Goal: Task Accomplishment & Management: Complete application form

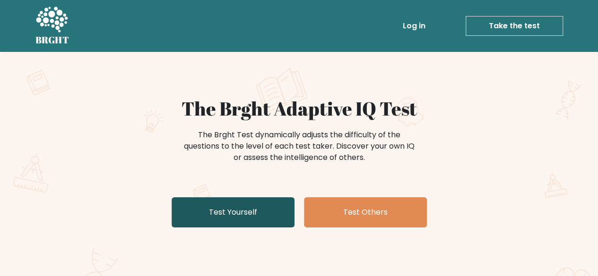
click at [233, 202] on link "Test Yourself" at bounding box center [232, 212] width 123 height 30
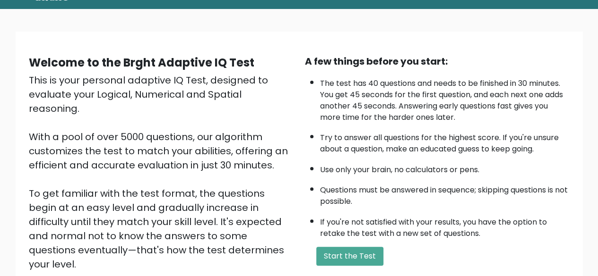
scroll to position [94, 0]
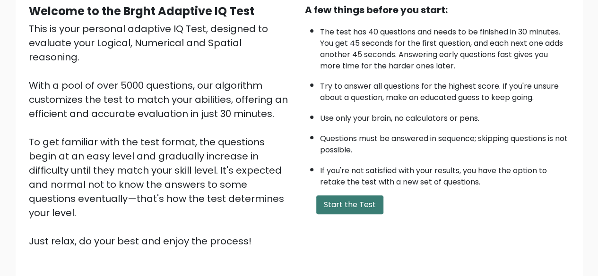
click at [368, 200] on button "Start the Test" at bounding box center [349, 205] width 67 height 19
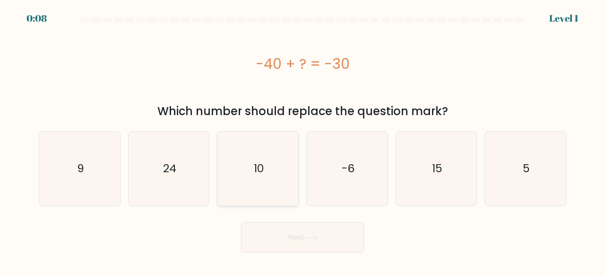
click at [270, 181] on icon "10" at bounding box center [258, 169] width 74 height 74
click at [302, 141] on input "c. 10" at bounding box center [302, 139] width 0 height 2
radio input "true"
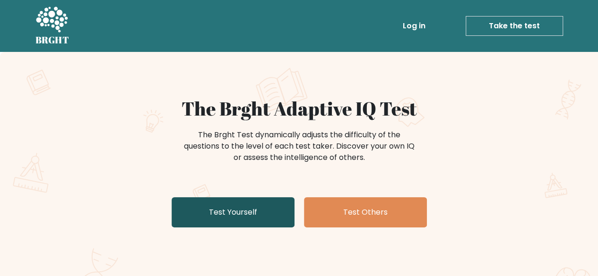
click at [256, 209] on link "Test Yourself" at bounding box center [232, 212] width 123 height 30
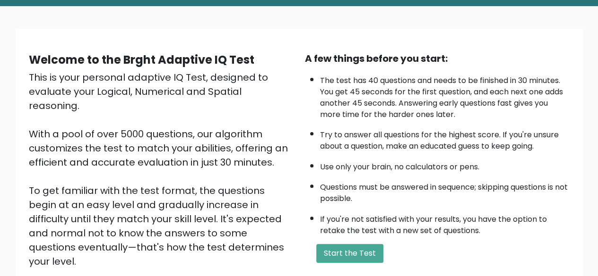
scroll to position [94, 0]
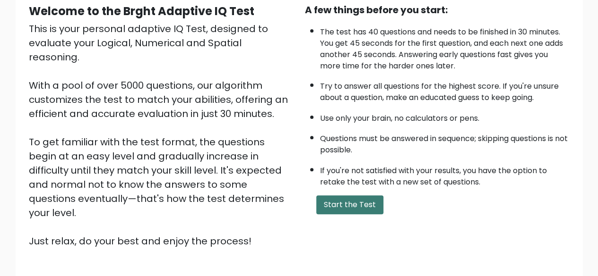
click at [360, 201] on button "Start the Test" at bounding box center [349, 205] width 67 height 19
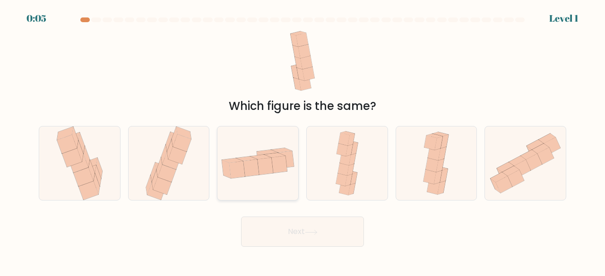
click at [244, 163] on icon at bounding box center [251, 168] width 16 height 17
click at [302, 141] on input "c." at bounding box center [302, 139] width 0 height 2
radio input "true"
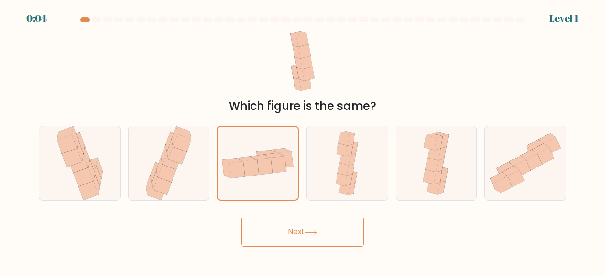
click at [301, 231] on button "Next" at bounding box center [302, 232] width 123 height 30
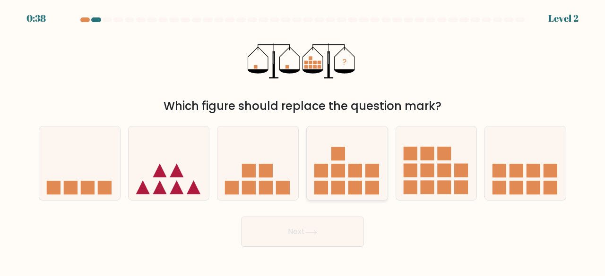
click at [343, 174] on rect at bounding box center [338, 171] width 14 height 14
click at [303, 141] on input "d." at bounding box center [302, 139] width 0 height 2
radio input "true"
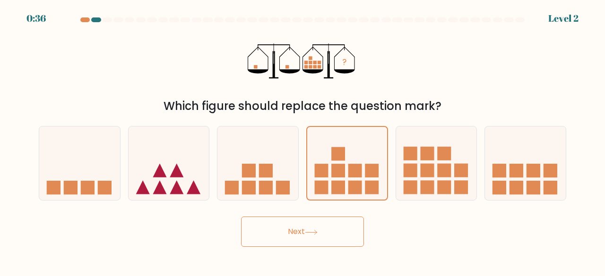
click at [335, 237] on button "Next" at bounding box center [302, 232] width 123 height 30
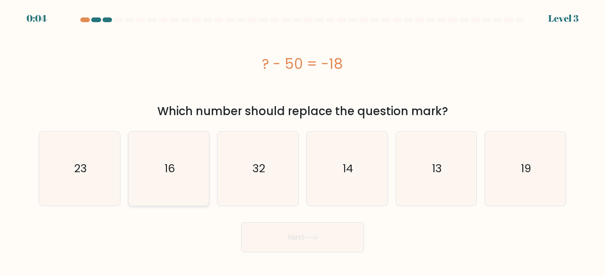
click at [187, 166] on icon "16" at bounding box center [169, 169] width 74 height 74
click at [302, 141] on input "b. 16" at bounding box center [302, 139] width 0 height 2
radio input "true"
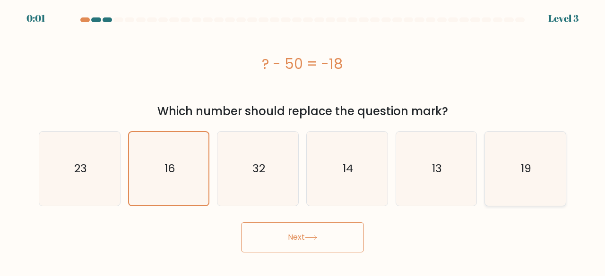
click at [534, 166] on icon "19" at bounding box center [525, 169] width 74 height 74
click at [303, 141] on input "f. 19" at bounding box center [302, 139] width 0 height 2
radio input "true"
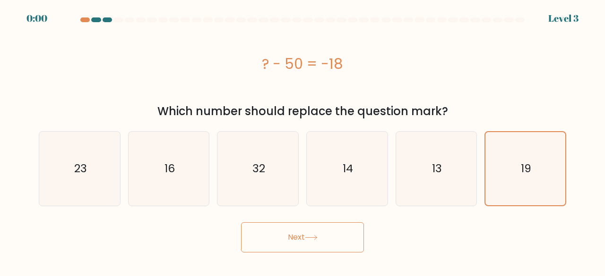
drag, startPoint x: 170, startPoint y: 164, endPoint x: 271, endPoint y: 220, distance: 115.4
click at [171, 164] on text "16" at bounding box center [169, 169] width 10 height 16
click at [302, 141] on input "b. 16" at bounding box center [302, 139] width 0 height 2
radio input "true"
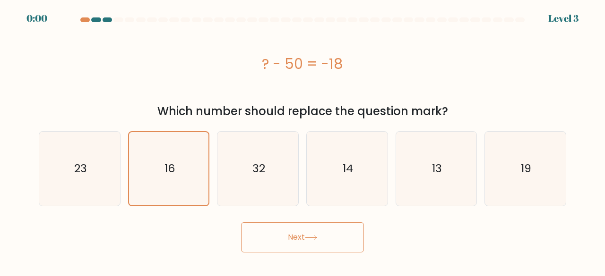
click at [288, 240] on button "Next" at bounding box center [302, 238] width 123 height 30
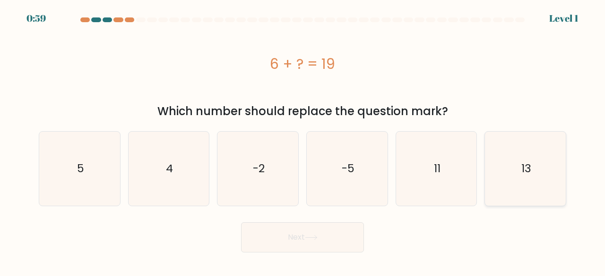
click at [511, 176] on icon "13" at bounding box center [525, 169] width 74 height 74
click at [303, 141] on input "f. 13" at bounding box center [302, 139] width 0 height 2
radio input "true"
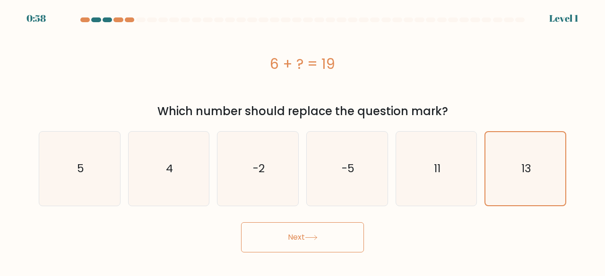
click at [312, 239] on icon at bounding box center [311, 237] width 13 height 5
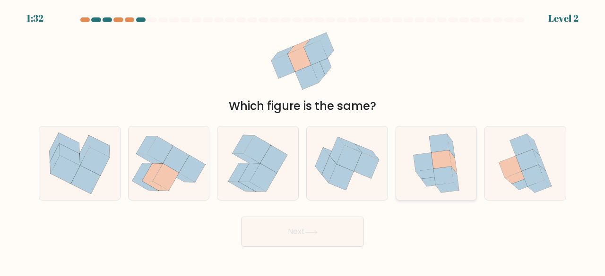
click at [441, 157] on icon at bounding box center [441, 160] width 20 height 18
click at [303, 141] on input "e." at bounding box center [302, 139] width 0 height 2
radio input "true"
click at [304, 229] on button "Next" at bounding box center [302, 232] width 123 height 30
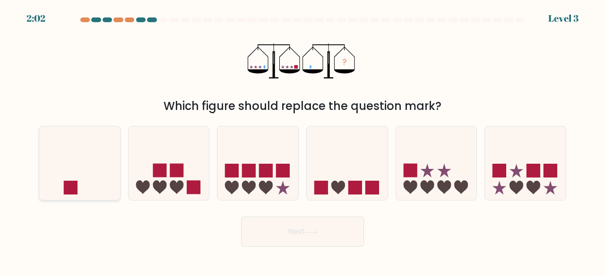
click at [71, 177] on icon at bounding box center [79, 163] width 81 height 67
click at [302, 141] on input "a." at bounding box center [302, 139] width 0 height 2
radio input "true"
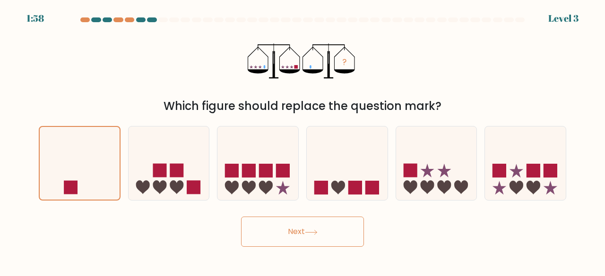
click at [294, 234] on button "Next" at bounding box center [302, 232] width 123 height 30
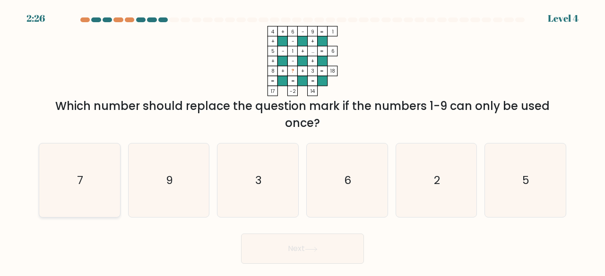
click at [77, 176] on text "7" at bounding box center [80, 180] width 6 height 16
click at [302, 141] on input "a. 7" at bounding box center [302, 139] width 0 height 2
radio input "true"
click at [305, 247] on button "Next" at bounding box center [302, 249] width 123 height 30
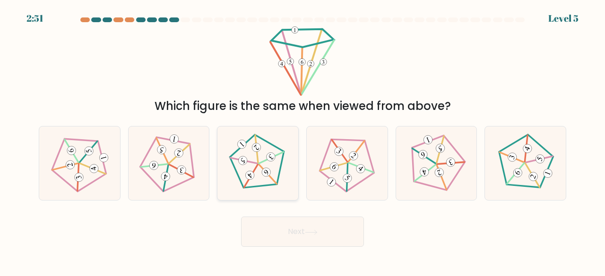
click at [256, 157] on icon at bounding box center [257, 163] width 59 height 59
click at [302, 141] on input "c." at bounding box center [302, 139] width 0 height 2
radio input "true"
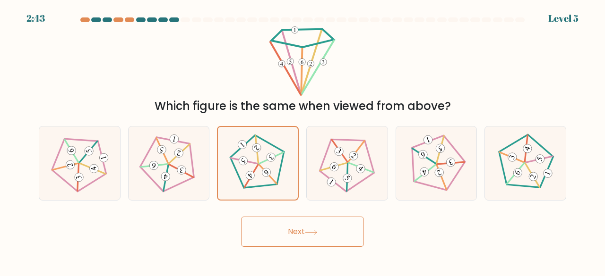
click at [309, 228] on button "Next" at bounding box center [302, 232] width 123 height 30
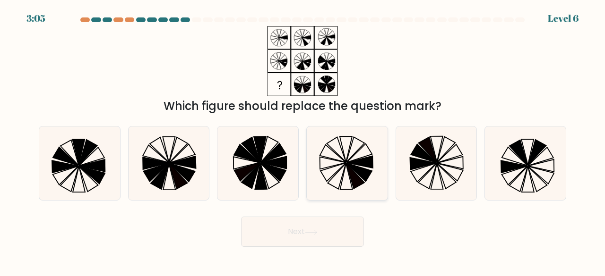
click at [349, 165] on icon at bounding box center [359, 172] width 26 height 18
click at [303, 141] on input "d." at bounding box center [302, 139] width 0 height 2
radio input "true"
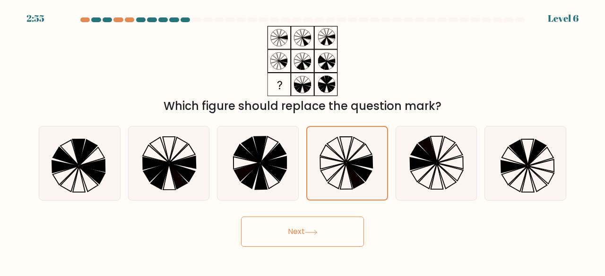
click at [313, 234] on icon at bounding box center [311, 232] width 13 height 5
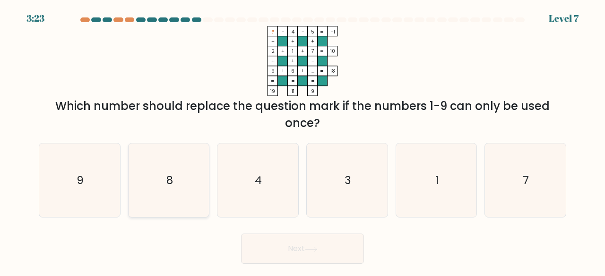
click at [162, 173] on icon "8" at bounding box center [169, 181] width 74 height 74
click at [302, 141] on input "b. 8" at bounding box center [302, 139] width 0 height 2
radio input "true"
click at [327, 257] on button "Next" at bounding box center [302, 249] width 123 height 30
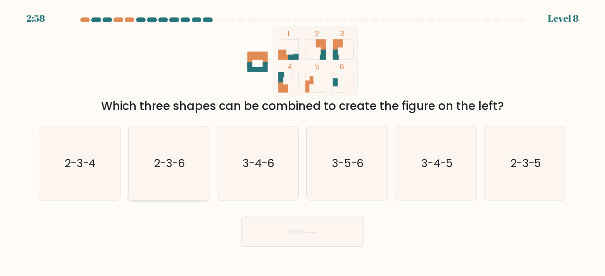
click at [170, 156] on text "2-3-6" at bounding box center [169, 163] width 31 height 16
click at [302, 141] on input "b. 2-3-6" at bounding box center [302, 139] width 0 height 2
radio input "true"
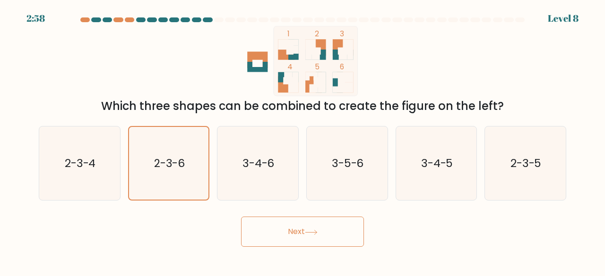
click at [324, 238] on button "Next" at bounding box center [302, 232] width 123 height 30
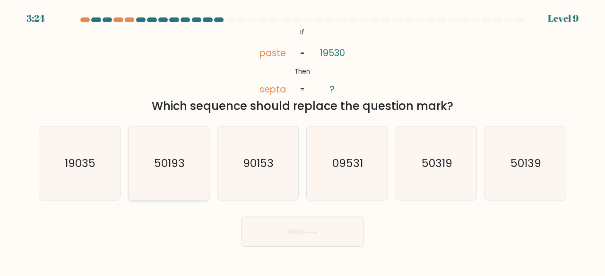
click at [162, 162] on text "50193" at bounding box center [169, 163] width 31 height 16
click at [302, 141] on input "b. 50193" at bounding box center [302, 139] width 0 height 2
radio input "true"
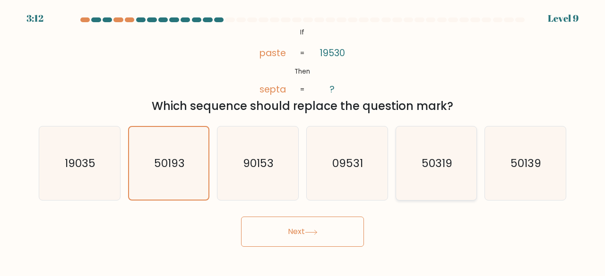
click at [419, 176] on icon "50319" at bounding box center [436, 164] width 74 height 74
click at [303, 141] on input "e. 50319" at bounding box center [302, 139] width 0 height 2
radio input "true"
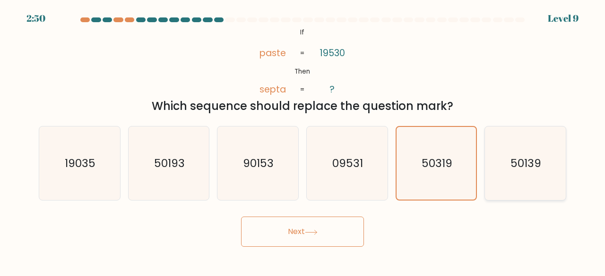
click at [514, 156] on text "50139" at bounding box center [526, 163] width 31 height 16
click at [303, 141] on input "f. 50139" at bounding box center [302, 139] width 0 height 2
radio input "true"
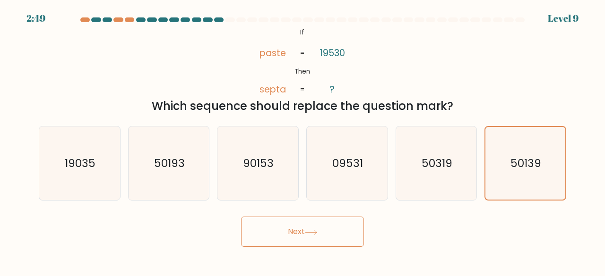
click at [315, 221] on button "Next" at bounding box center [302, 232] width 123 height 30
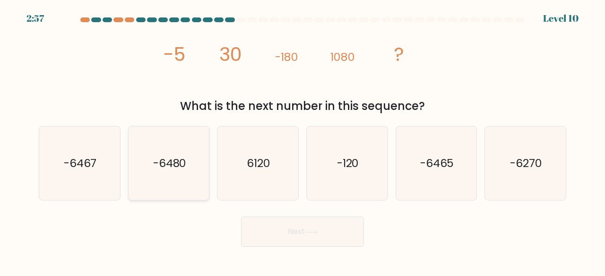
click at [182, 172] on icon "-6480" at bounding box center [169, 164] width 74 height 74
click at [302, 141] on input "b. -6480" at bounding box center [302, 139] width 0 height 2
radio input "true"
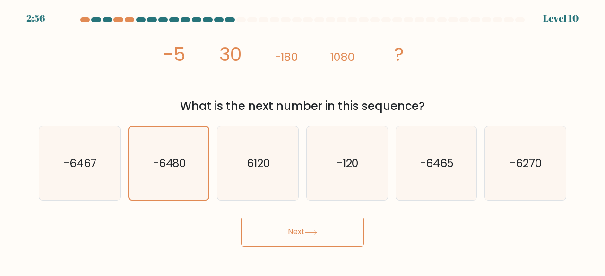
drag, startPoint x: 308, startPoint y: 232, endPoint x: 416, endPoint y: 240, distance: 108.4
click at [309, 232] on icon at bounding box center [310, 233] width 11 height 4
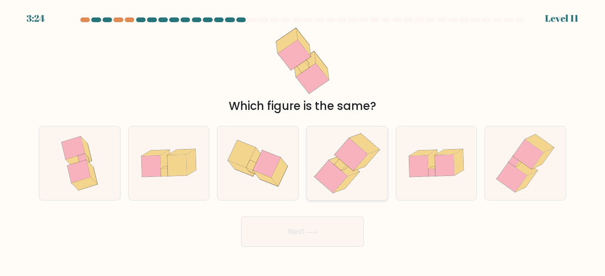
click at [345, 172] on icon at bounding box center [344, 166] width 30 height 20
click at [303, 141] on input "d." at bounding box center [302, 139] width 0 height 2
radio input "true"
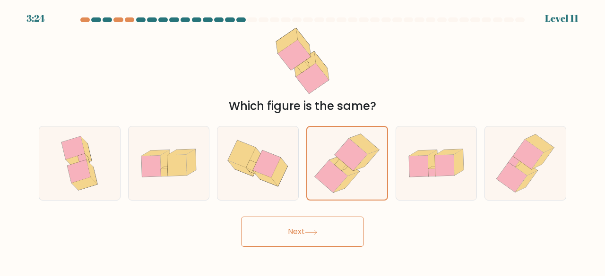
click at [325, 231] on button "Next" at bounding box center [302, 232] width 123 height 30
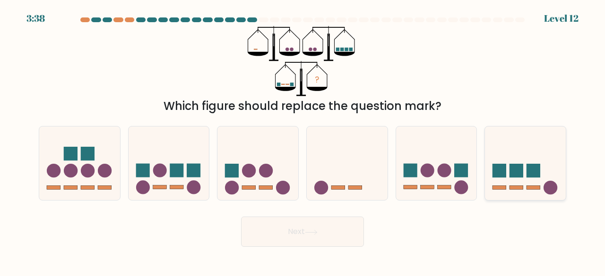
click at [514, 179] on icon at bounding box center [525, 163] width 81 height 67
click at [303, 141] on input "f." at bounding box center [302, 139] width 0 height 2
radio input "true"
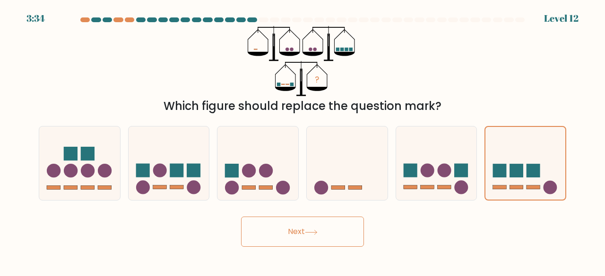
click at [301, 231] on button "Next" at bounding box center [302, 232] width 123 height 30
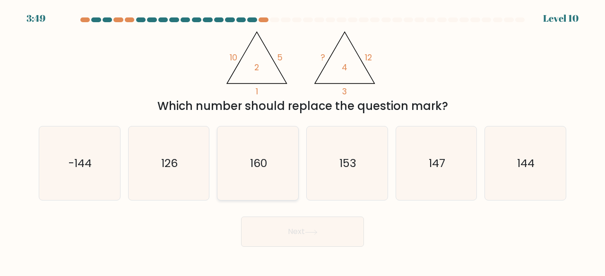
click at [249, 165] on icon "160" at bounding box center [258, 164] width 74 height 74
click at [302, 141] on input "c. 160" at bounding box center [302, 139] width 0 height 2
radio input "true"
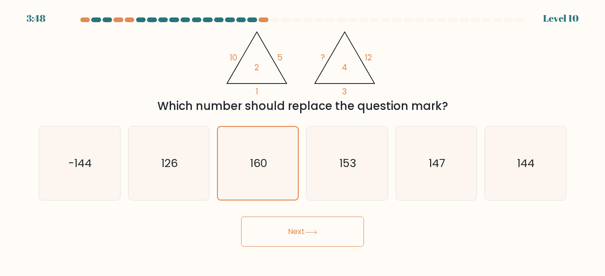
click at [310, 227] on button "Next" at bounding box center [302, 232] width 123 height 30
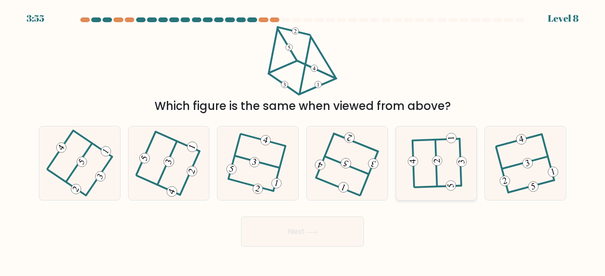
click at [424, 167] on icon at bounding box center [436, 163] width 58 height 59
click at [303, 141] on input "e." at bounding box center [302, 139] width 0 height 2
radio input "true"
click at [301, 236] on button "Next" at bounding box center [302, 232] width 123 height 30
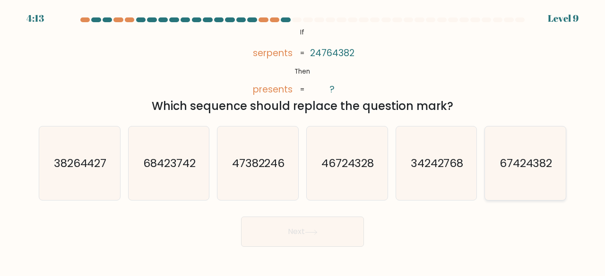
click at [518, 163] on text "67424382" at bounding box center [525, 163] width 53 height 16
click at [303, 141] on input "f. 67424382" at bounding box center [302, 139] width 0 height 2
radio input "true"
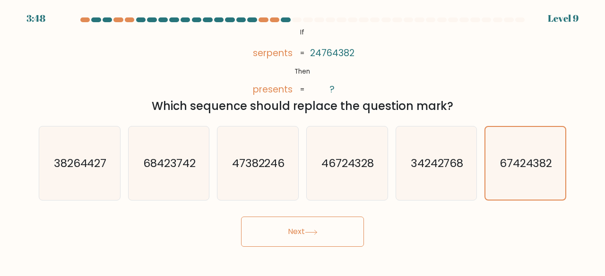
click at [300, 238] on button "Next" at bounding box center [302, 232] width 123 height 30
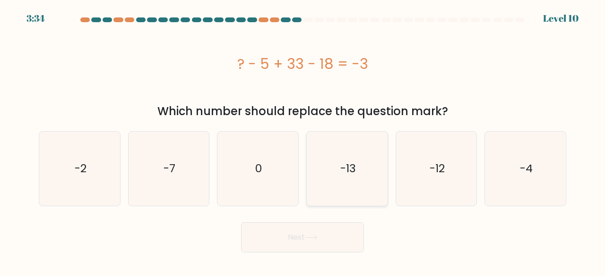
click at [360, 174] on icon "-13" at bounding box center [347, 169] width 74 height 74
click at [303, 141] on input "d. -13" at bounding box center [302, 139] width 0 height 2
radio input "true"
click at [332, 237] on button "Next" at bounding box center [302, 238] width 123 height 30
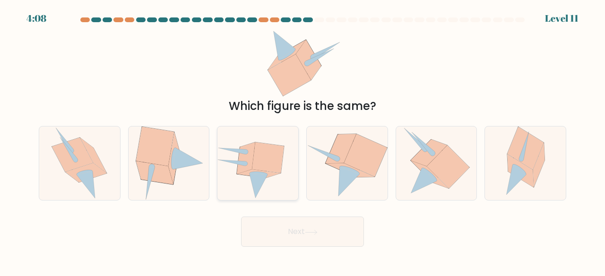
click at [271, 183] on icon at bounding box center [257, 163] width 81 height 70
click at [302, 141] on input "c." at bounding box center [302, 139] width 0 height 2
radio input "true"
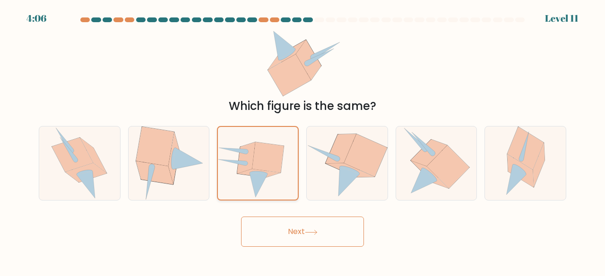
click at [255, 161] on icon at bounding box center [268, 158] width 32 height 30
click at [302, 141] on input "c." at bounding box center [302, 139] width 0 height 2
click at [437, 159] on icon at bounding box center [448, 167] width 43 height 43
click at [303, 141] on input "e." at bounding box center [302, 139] width 0 height 2
radio input "true"
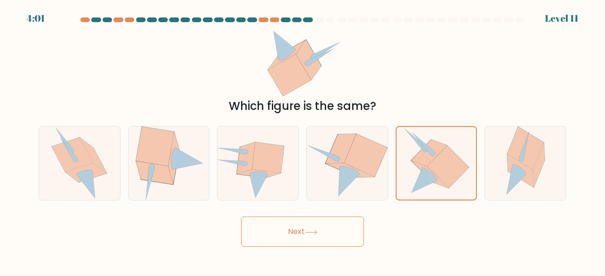
click at [308, 231] on icon at bounding box center [311, 232] width 13 height 5
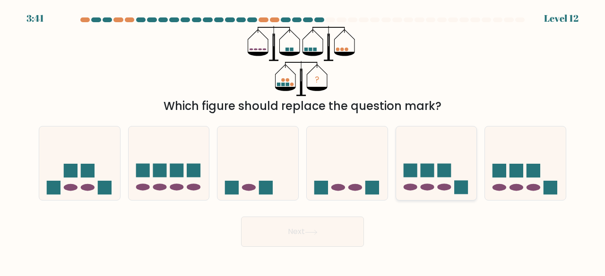
click at [442, 158] on icon at bounding box center [436, 163] width 81 height 67
click at [303, 141] on input "e." at bounding box center [302, 139] width 0 height 2
radio input "true"
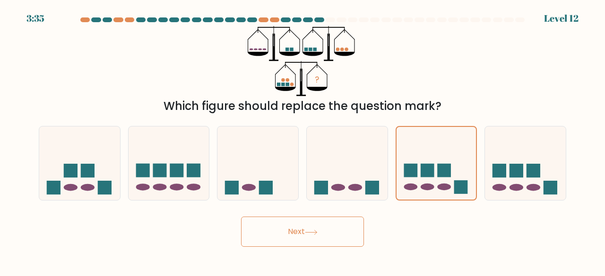
click at [320, 234] on button "Next" at bounding box center [302, 232] width 123 height 30
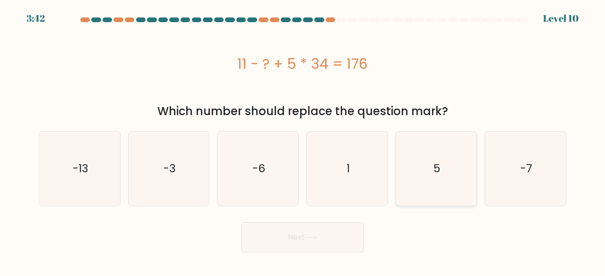
click at [442, 166] on icon "5" at bounding box center [436, 169] width 74 height 74
click at [303, 141] on input "e. 5" at bounding box center [302, 139] width 0 height 2
radio input "true"
click at [335, 231] on button "Next" at bounding box center [302, 238] width 123 height 30
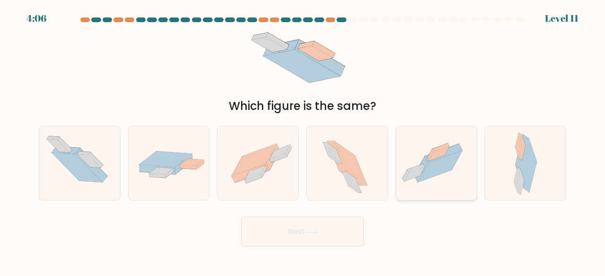
click at [432, 175] on icon at bounding box center [440, 167] width 44 height 32
click at [303, 141] on input "e." at bounding box center [302, 139] width 0 height 2
radio input "true"
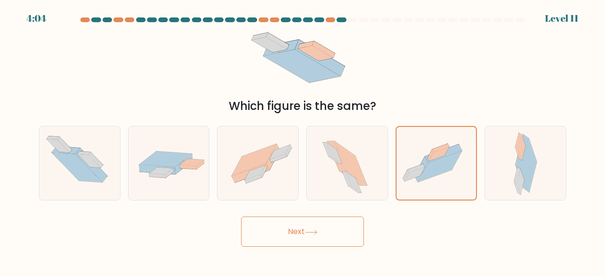
click at [299, 228] on button "Next" at bounding box center [302, 232] width 123 height 30
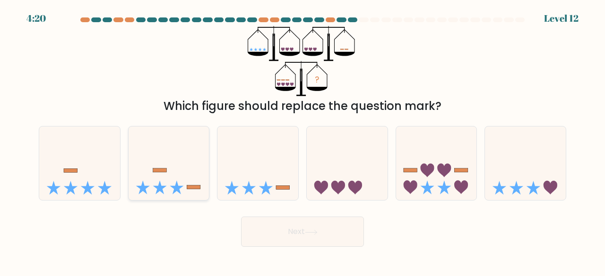
click at [181, 175] on icon at bounding box center [168, 163] width 81 height 67
click at [302, 141] on input "b." at bounding box center [302, 139] width 0 height 2
radio input "true"
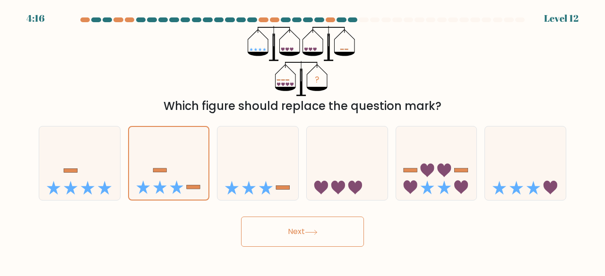
click at [308, 231] on icon at bounding box center [311, 232] width 13 height 5
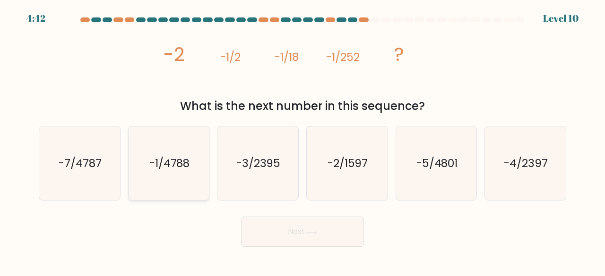
click at [171, 171] on icon "-1/4788" at bounding box center [169, 164] width 74 height 74
click at [302, 141] on input "b. -1/4788" at bounding box center [302, 139] width 0 height 2
radio input "true"
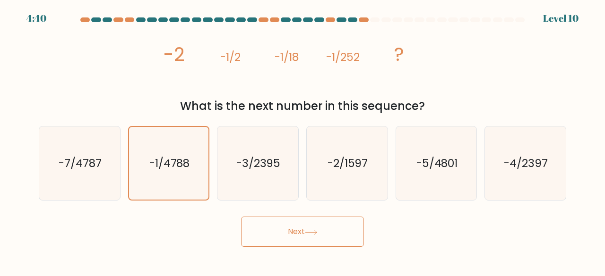
click at [325, 235] on button "Next" at bounding box center [302, 232] width 123 height 30
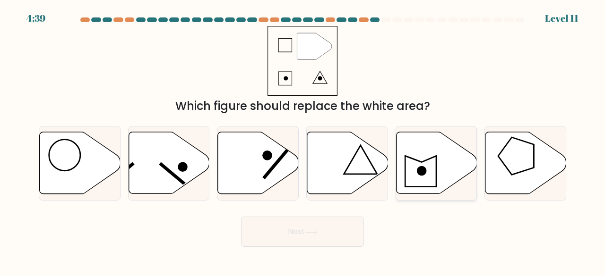
click at [408, 166] on icon at bounding box center [436, 163] width 81 height 62
click at [303, 141] on input "e." at bounding box center [302, 139] width 0 height 2
radio input "true"
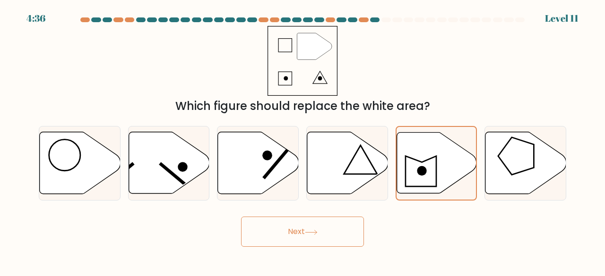
click at [329, 240] on button "Next" at bounding box center [302, 232] width 123 height 30
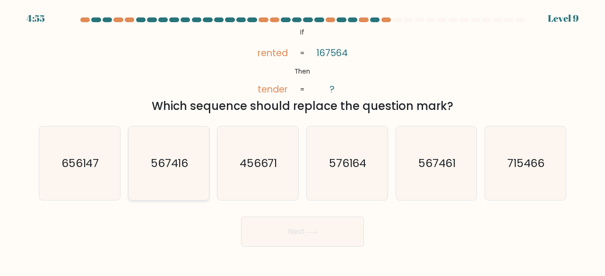
click at [174, 166] on text "567416" at bounding box center [170, 163] width 38 height 16
click at [302, 141] on input "b. 567416" at bounding box center [302, 139] width 0 height 2
radio input "true"
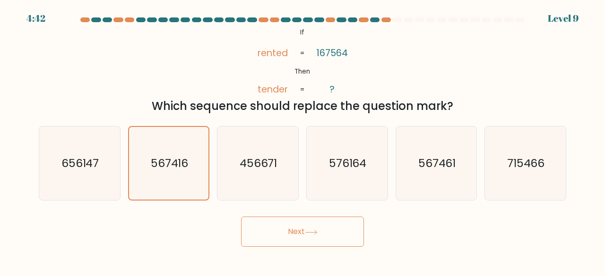
click at [313, 228] on button "Next" at bounding box center [302, 232] width 123 height 30
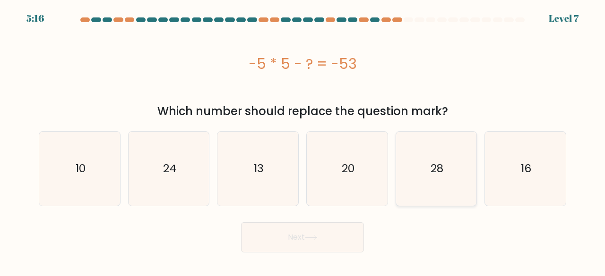
click at [433, 173] on text "28" at bounding box center [436, 169] width 13 height 16
click at [303, 141] on input "e. 28" at bounding box center [302, 139] width 0 height 2
radio input "true"
click at [298, 242] on button "Next" at bounding box center [302, 238] width 123 height 30
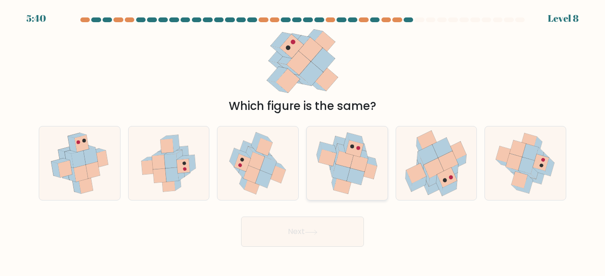
click at [349, 172] on icon at bounding box center [356, 177] width 18 height 17
click at [303, 141] on input "d." at bounding box center [302, 139] width 0 height 2
radio input "true"
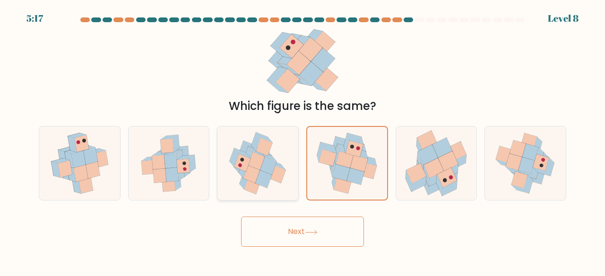
click at [254, 170] on icon at bounding box center [252, 174] width 17 height 18
click at [302, 141] on input "c." at bounding box center [302, 139] width 0 height 2
radio input "true"
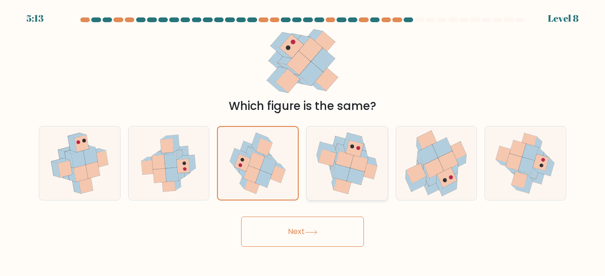
click at [347, 168] on icon at bounding box center [341, 172] width 18 height 17
click at [303, 141] on input "d." at bounding box center [302, 139] width 0 height 2
radio input "true"
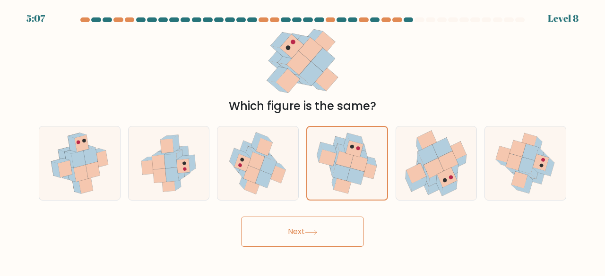
click at [336, 226] on button "Next" at bounding box center [302, 232] width 123 height 30
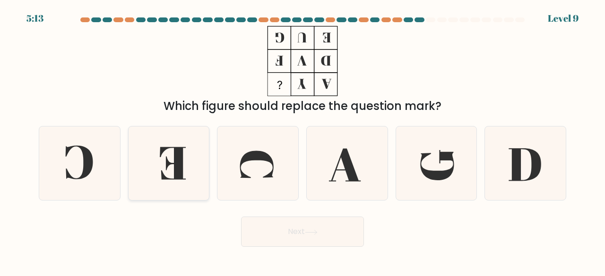
click at [171, 171] on icon at bounding box center [169, 164] width 74 height 74
click at [302, 141] on input "b." at bounding box center [302, 139] width 0 height 2
radio input "true"
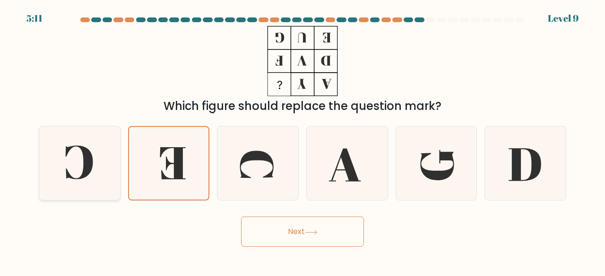
click at [101, 171] on icon at bounding box center [80, 164] width 74 height 74
click at [302, 141] on input "a." at bounding box center [302, 139] width 0 height 2
radio input "true"
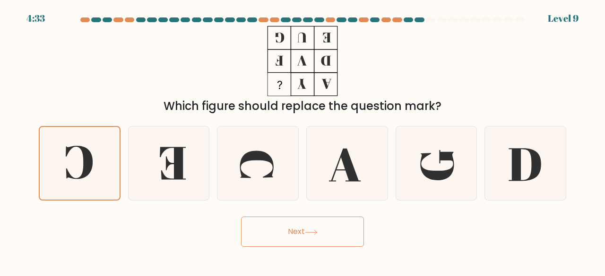
click at [314, 232] on icon at bounding box center [311, 232] width 13 height 5
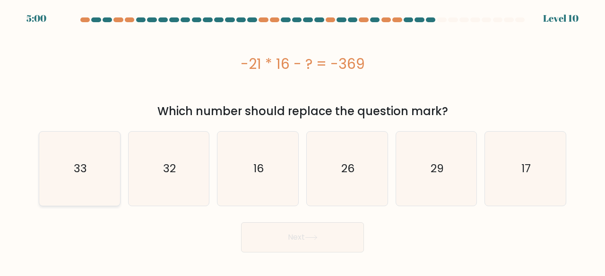
click at [93, 167] on icon "33" at bounding box center [80, 169] width 74 height 74
click at [302, 141] on input "a. 33" at bounding box center [302, 139] width 0 height 2
radio input "true"
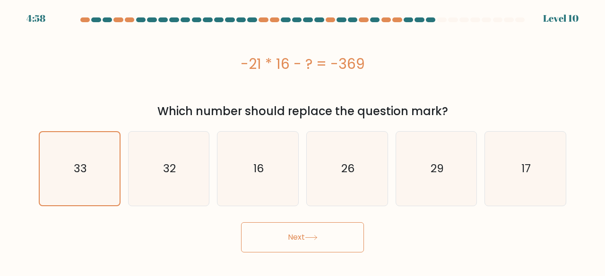
click at [301, 237] on button "Next" at bounding box center [302, 238] width 123 height 30
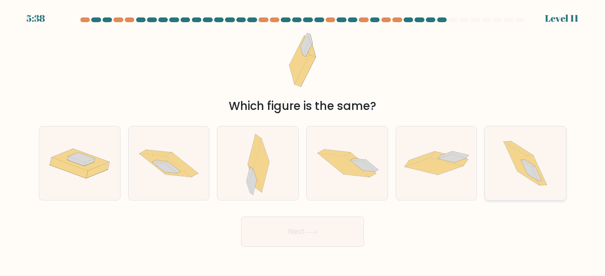
click at [497, 162] on icon at bounding box center [525, 164] width 66 height 74
click at [303, 141] on input "f." at bounding box center [302, 139] width 0 height 2
radio input "true"
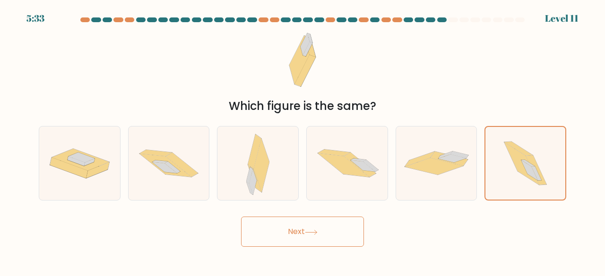
click at [308, 233] on icon at bounding box center [311, 232] width 13 height 5
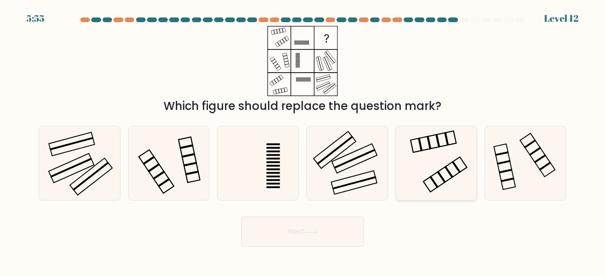
click at [450, 164] on icon at bounding box center [436, 164] width 74 height 74
click at [303, 141] on input "e." at bounding box center [302, 139] width 0 height 2
radio input "true"
click at [331, 159] on icon at bounding box center [347, 164] width 74 height 74
click at [303, 141] on input "d." at bounding box center [302, 139] width 0 height 2
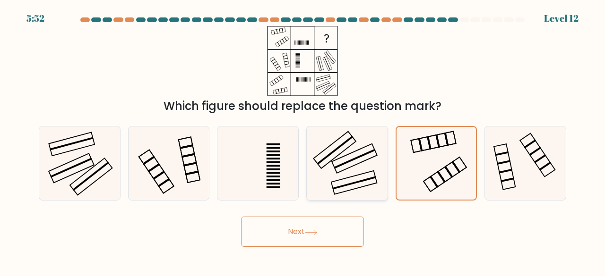
radio input "true"
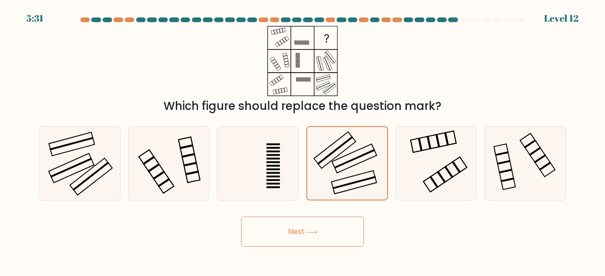
click at [305, 234] on button "Next" at bounding box center [302, 232] width 123 height 30
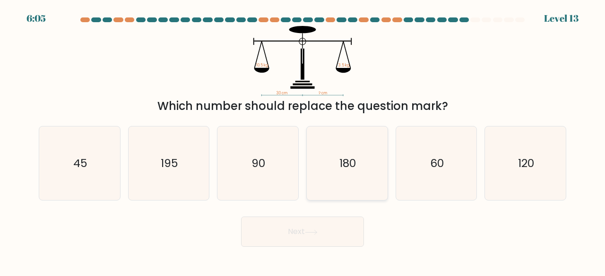
click at [353, 148] on icon "180" at bounding box center [347, 164] width 74 height 74
click at [303, 141] on input "d. 180" at bounding box center [302, 139] width 0 height 2
radio input "true"
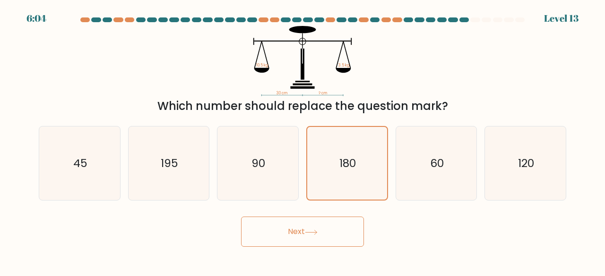
click at [338, 230] on button "Next" at bounding box center [302, 232] width 123 height 30
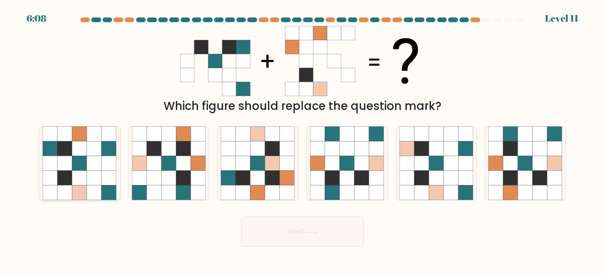
click at [69, 168] on icon at bounding box center [64, 163] width 15 height 15
click at [302, 141] on input "a." at bounding box center [302, 139] width 0 height 2
radio input "true"
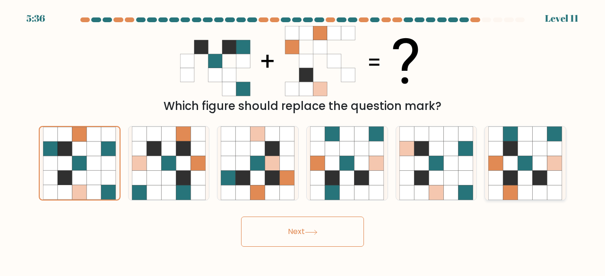
click at [533, 172] on icon at bounding box center [539, 178] width 15 height 15
click at [303, 141] on input "f." at bounding box center [302, 139] width 0 height 2
radio input "true"
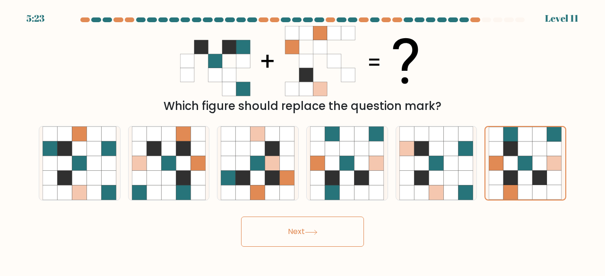
click at [292, 231] on button "Next" at bounding box center [302, 232] width 123 height 30
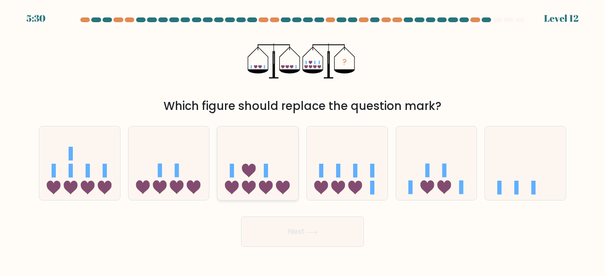
click at [259, 176] on icon at bounding box center [257, 163] width 81 height 67
click at [302, 141] on input "c." at bounding box center [302, 139] width 0 height 2
radio input "true"
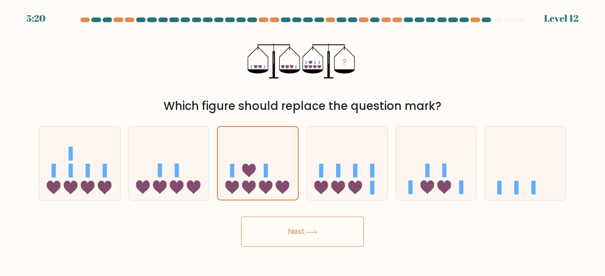
click at [306, 229] on button "Next" at bounding box center [302, 232] width 123 height 30
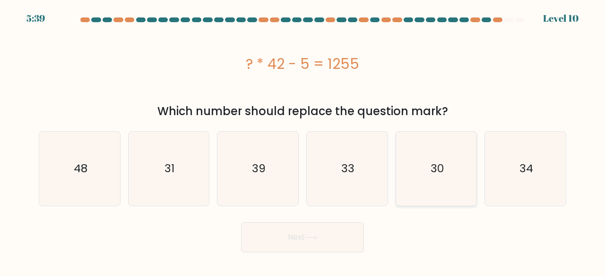
click at [445, 178] on icon "30" at bounding box center [436, 169] width 74 height 74
click at [303, 141] on input "e. 30" at bounding box center [302, 139] width 0 height 2
radio input "true"
click at [330, 246] on button "Next" at bounding box center [302, 238] width 123 height 30
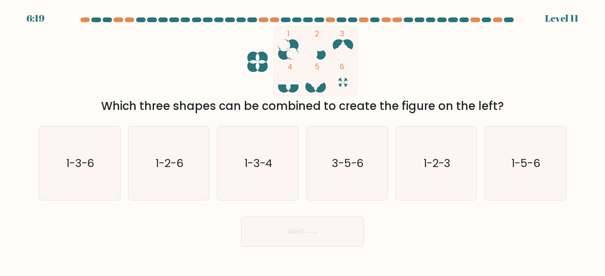
click at [330, 246] on button "Next" at bounding box center [302, 232] width 123 height 30
click at [371, 183] on icon "3-5-6" at bounding box center [347, 164] width 74 height 74
click at [303, 141] on input "d. 3-5-6" at bounding box center [302, 139] width 0 height 2
radio input "true"
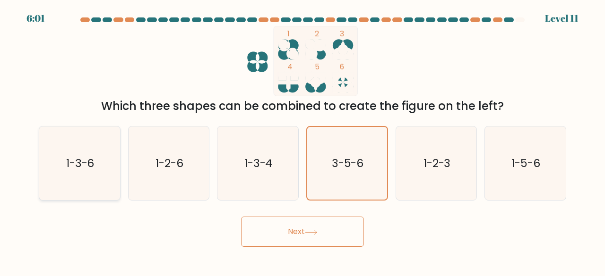
click at [85, 176] on icon "1-3-6" at bounding box center [80, 164] width 74 height 74
click at [302, 141] on input "a. 1-3-6" at bounding box center [302, 139] width 0 height 2
radio input "true"
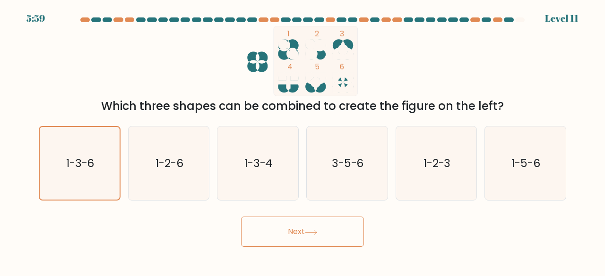
click at [308, 239] on button "Next" at bounding box center [302, 232] width 123 height 30
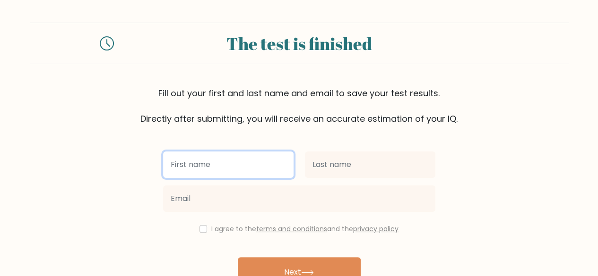
scroll to position [54, 0]
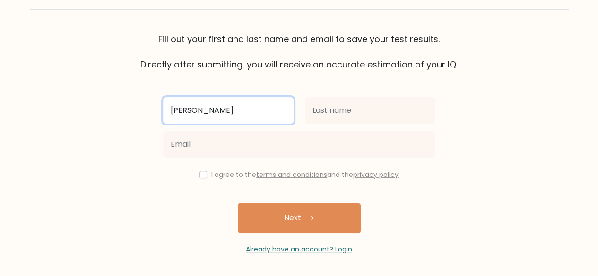
type input "J"
type input "p"
type input "Patt"
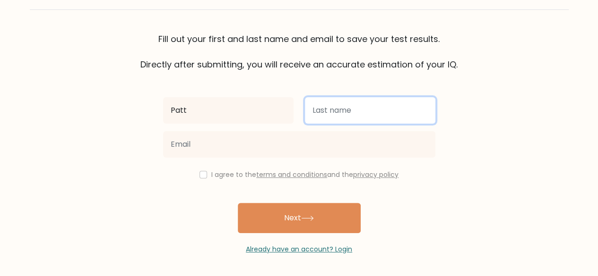
click at [395, 114] on input "text" at bounding box center [370, 110] width 130 height 26
type input "Macabihag"
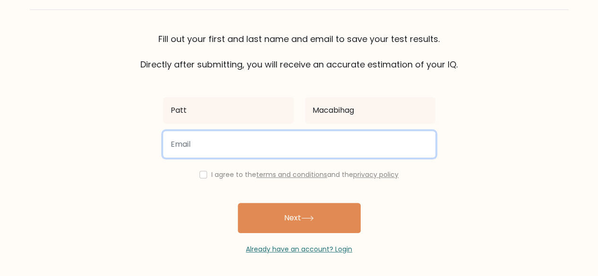
click at [317, 148] on input "email" at bounding box center [299, 144] width 272 height 26
type input "spankmeiuhence.ps2@gmail.com"
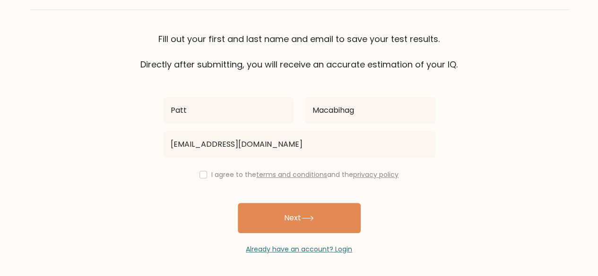
click at [201, 179] on div "I agree to the terms and conditions and the privacy policy" at bounding box center [298, 174] width 283 height 11
click at [201, 175] on input "checkbox" at bounding box center [203, 175] width 8 height 8
checkbox input "true"
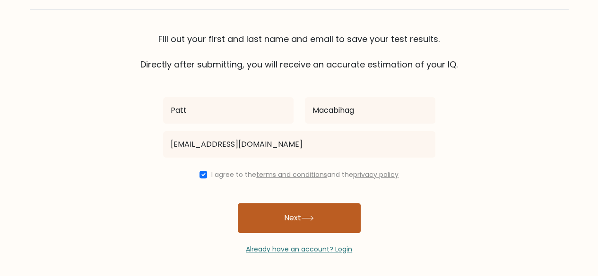
click at [303, 216] on button "Next" at bounding box center [299, 218] width 123 height 30
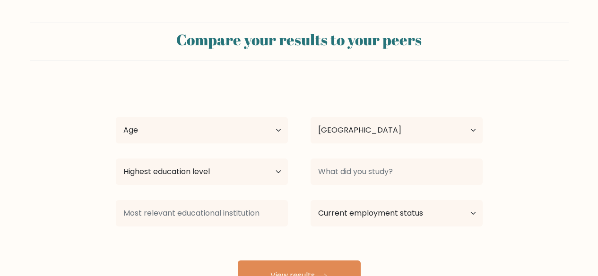
select select "PH"
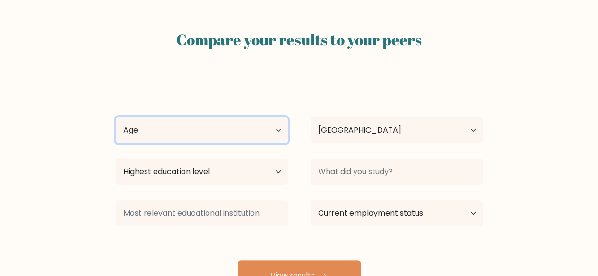
click at [276, 131] on select "Age Under [DEMOGRAPHIC_DATA] [DEMOGRAPHIC_DATA] [DEMOGRAPHIC_DATA] [DEMOGRAPHIC…" at bounding box center [202, 130] width 172 height 26
select select "18_24"
click at [116, 117] on select "Age Under [DEMOGRAPHIC_DATA] [DEMOGRAPHIC_DATA] [DEMOGRAPHIC_DATA] [DEMOGRAPHIC…" at bounding box center [202, 130] width 172 height 26
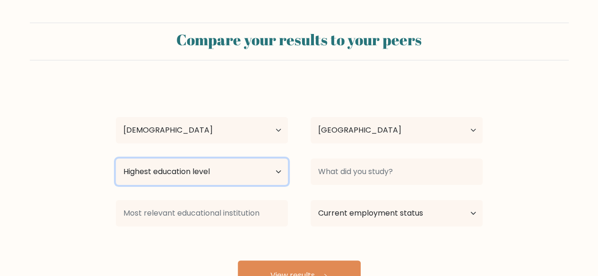
click at [270, 174] on select "Highest education level No schooling Primary Lower Secondary Upper Secondary Oc…" at bounding box center [202, 172] width 172 height 26
select select "bachelors_degree"
click at [116, 159] on select "Highest education level No schooling Primary Lower Secondary Upper Secondary Oc…" at bounding box center [202, 172] width 172 height 26
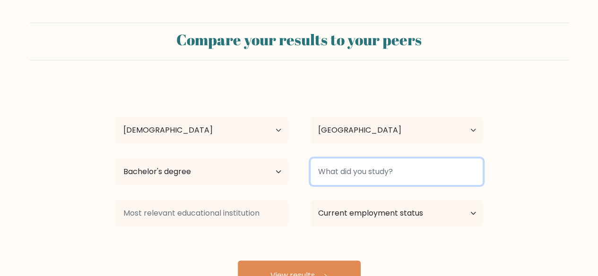
click at [462, 172] on input at bounding box center [396, 172] width 172 height 26
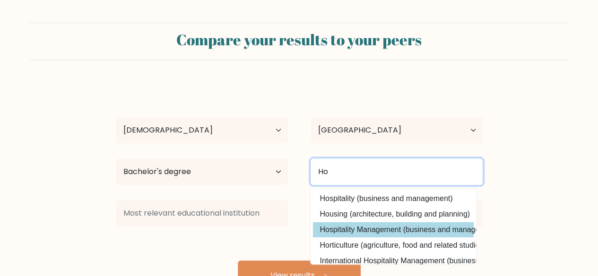
type input "Ho"
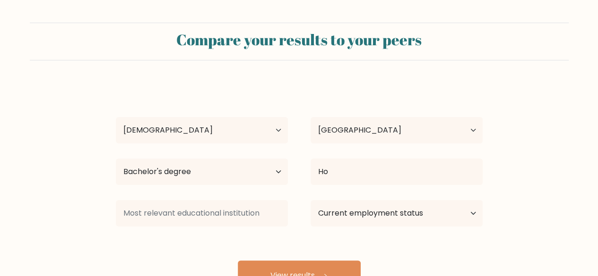
click at [427, 232] on div "Patt Macabihag Age Under [DEMOGRAPHIC_DATA] [DEMOGRAPHIC_DATA] [DEMOGRAPHIC_DAT…" at bounding box center [299, 187] width 378 height 208
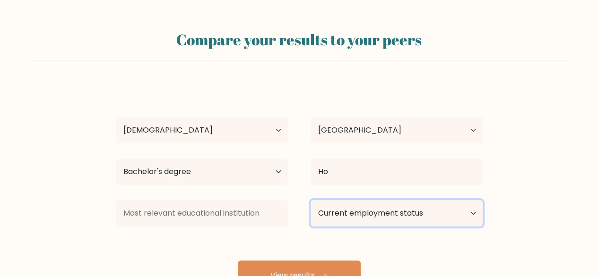
click at [471, 216] on select "Current employment status Employed Student Retired Other / prefer not to answer" at bounding box center [396, 213] width 172 height 26
select select "other"
click at [310, 200] on select "Current employment status Employed Student Retired Other / prefer not to answer" at bounding box center [396, 213] width 172 height 26
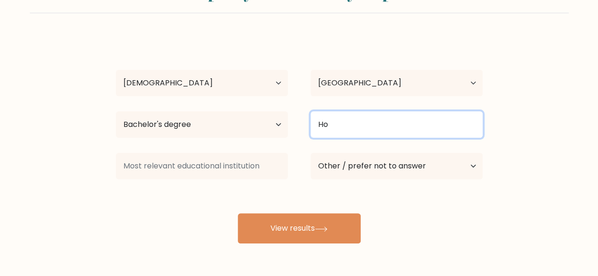
click at [390, 127] on input "Ho" at bounding box center [396, 124] width 172 height 26
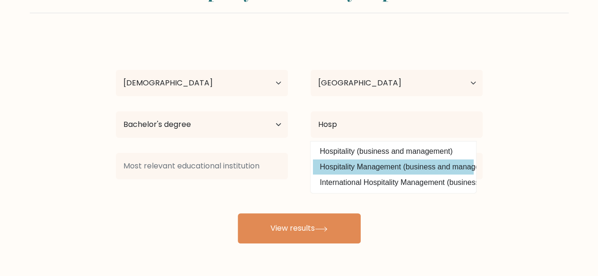
click at [376, 166] on div "Patt Macabihag Age Under [DEMOGRAPHIC_DATA] [DEMOGRAPHIC_DATA] [DEMOGRAPHIC_DAT…" at bounding box center [299, 140] width 378 height 208
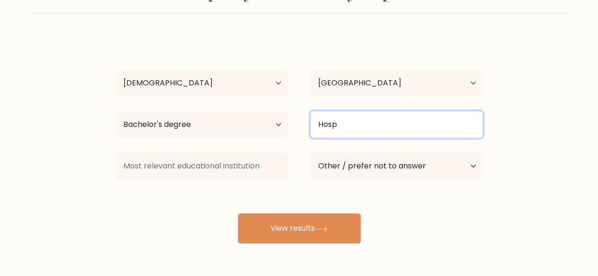
click at [381, 127] on input "Hosp" at bounding box center [396, 124] width 172 height 26
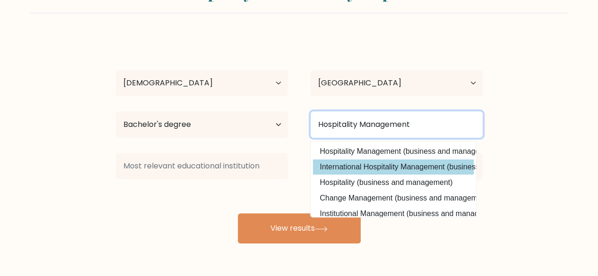
type input "Hospitality Management"
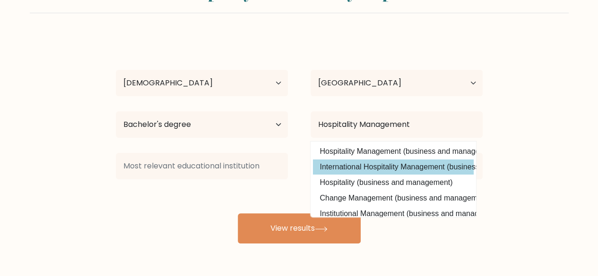
click at [394, 166] on div "Patt Macabihag Age Under [DEMOGRAPHIC_DATA] [DEMOGRAPHIC_DATA] [DEMOGRAPHIC_DAT…" at bounding box center [299, 140] width 378 height 208
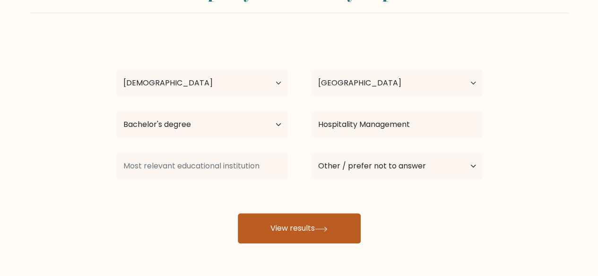
click at [297, 228] on button "View results" at bounding box center [299, 229] width 123 height 30
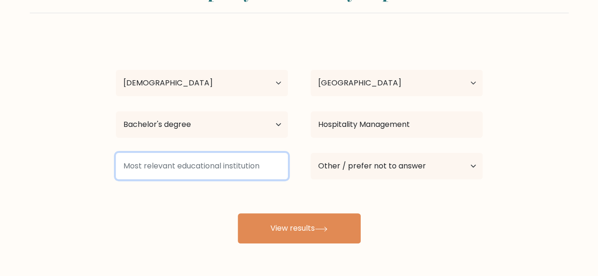
click at [224, 170] on input at bounding box center [202, 166] width 172 height 26
drag, startPoint x: 263, startPoint y: 164, endPoint x: 193, endPoint y: 163, distance: 69.9
click at [193, 163] on input at bounding box center [202, 166] width 172 height 26
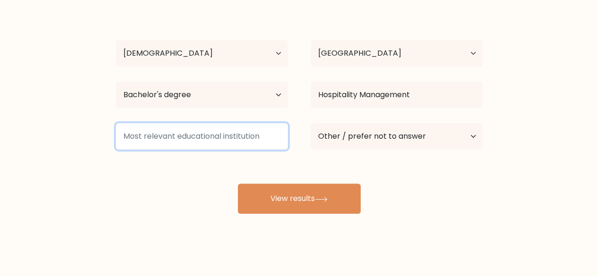
scroll to position [81, 0]
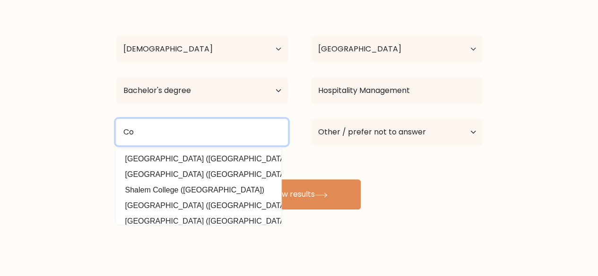
type input "C"
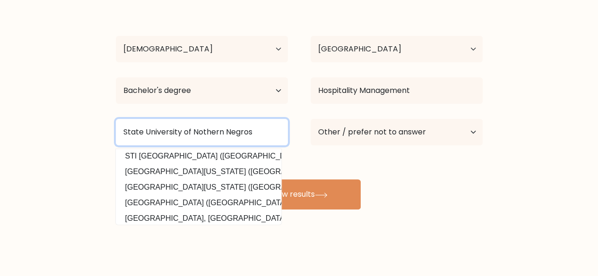
scroll to position [0, 0]
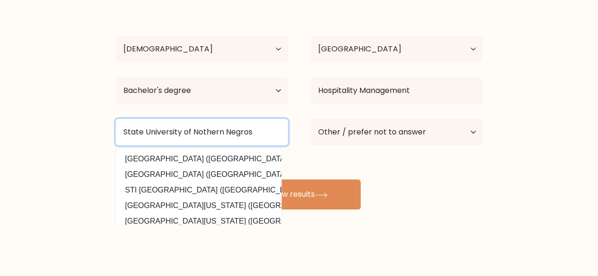
type input "State University of Nothern Negros"
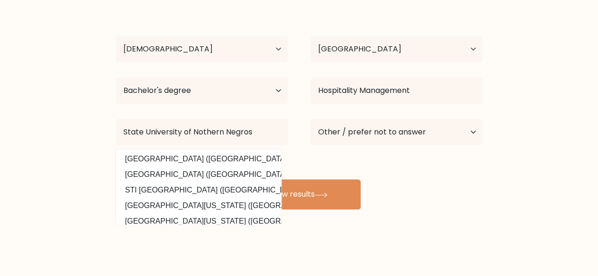
click at [298, 157] on div "Patt Macabihag Age Under [DEMOGRAPHIC_DATA] [DEMOGRAPHIC_DATA] [DEMOGRAPHIC_DAT…" at bounding box center [299, 106] width 378 height 208
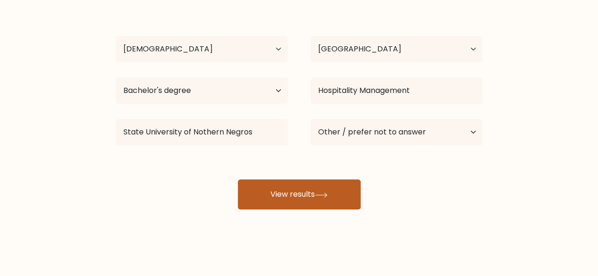
click at [308, 191] on button "View results" at bounding box center [299, 195] width 123 height 30
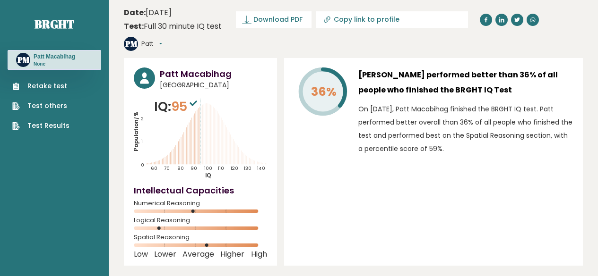
scroll to position [1437, 0]
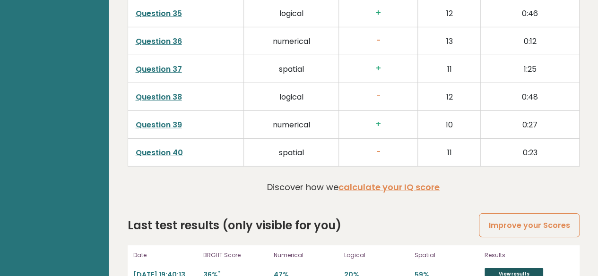
click at [510, 268] on link "View results" at bounding box center [513, 274] width 59 height 12
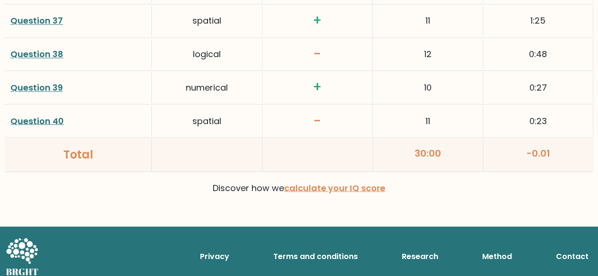
scroll to position [2566, 0]
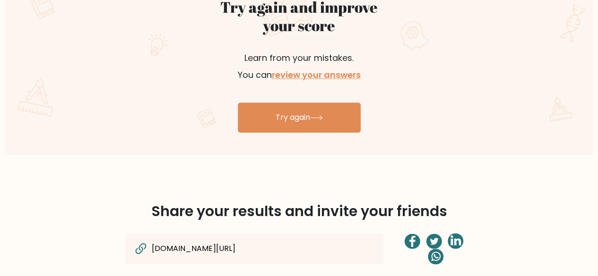
scroll to position [567, 0]
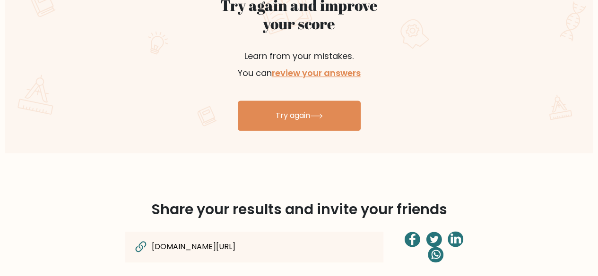
click at [282, 193] on div "Share your results and invite your friends [DOMAIN_NAME][URL]" at bounding box center [299, 242] width 539 height 132
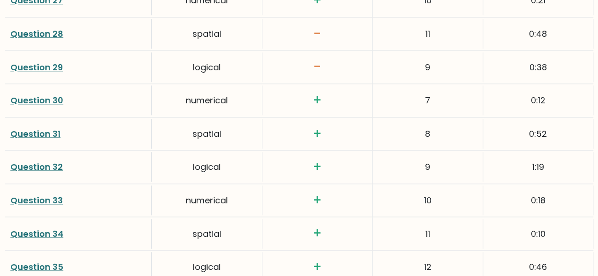
scroll to position [2566, 0]
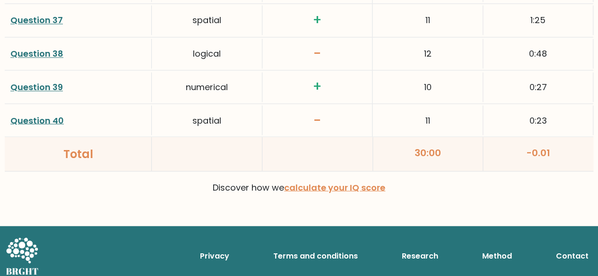
click at [121, 190] on div "Discover how we calculate your IQ score" at bounding box center [299, 191] width 588 height 25
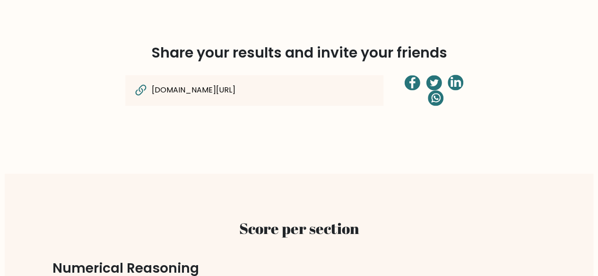
scroll to position [629, 0]
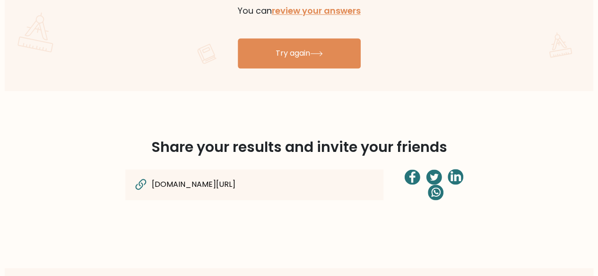
click at [138, 182] on icon at bounding box center [142, 183] width 8 height 8
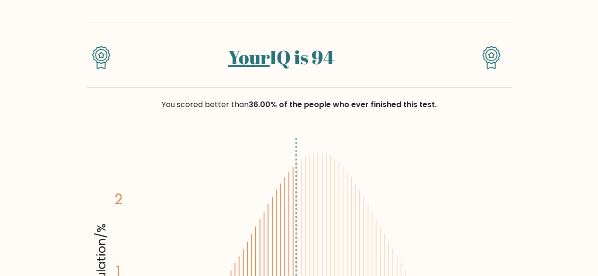
scroll to position [0, 0]
